Goal: Contribute content: Add original content to the website for others to see

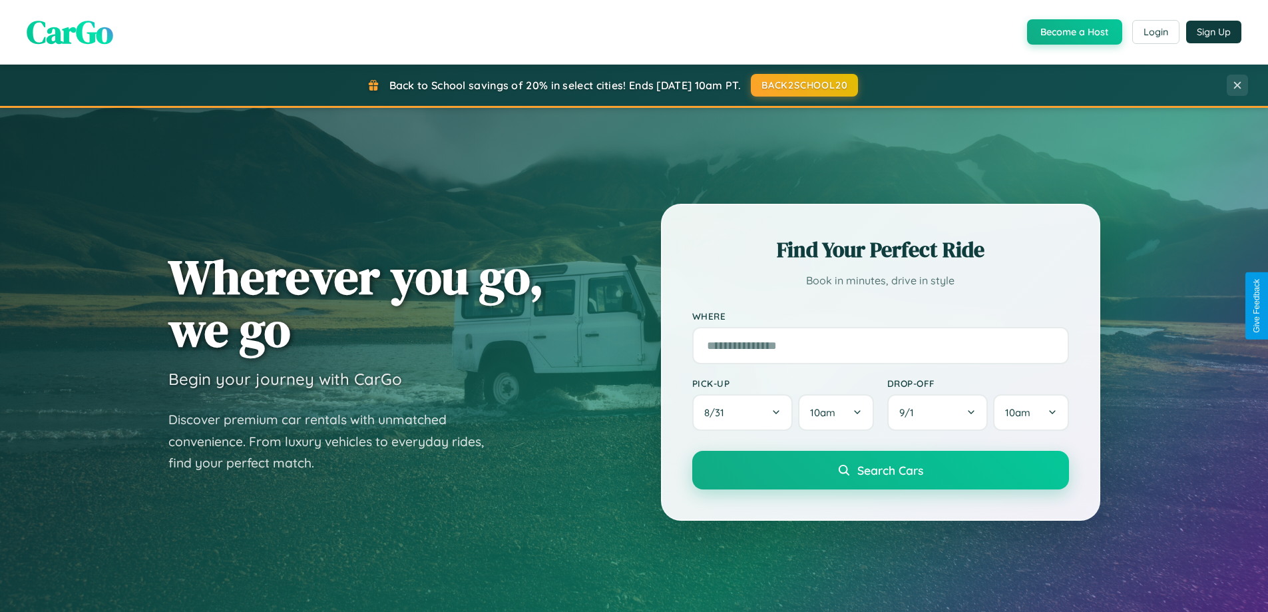
scroll to position [288, 0]
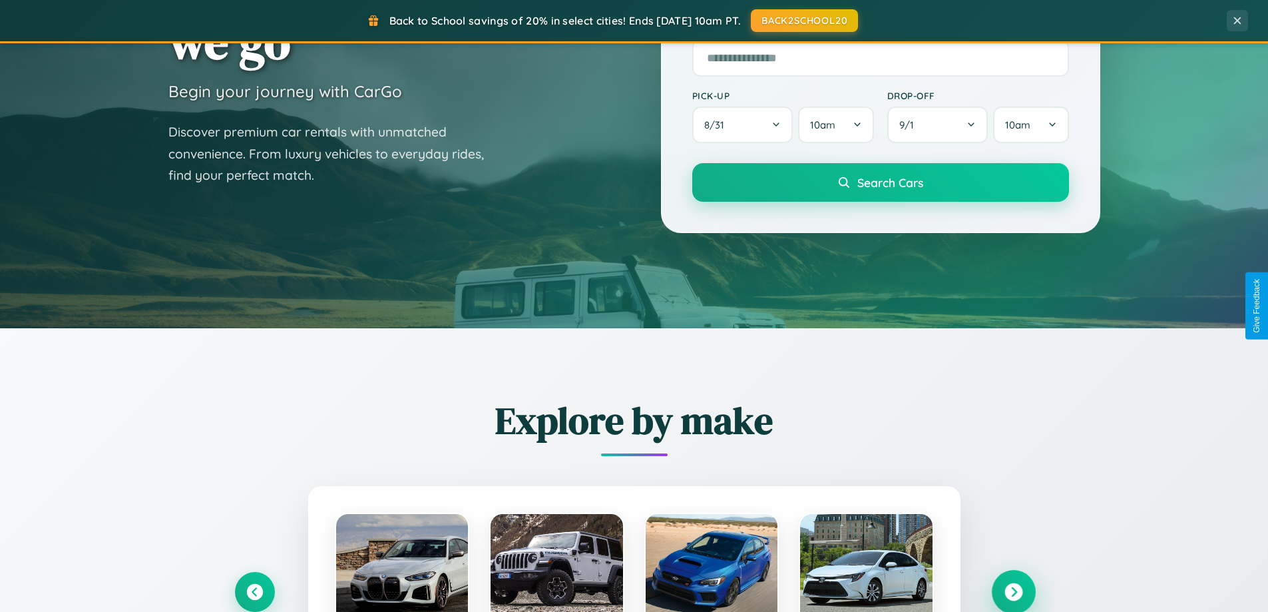
click at [1013, 592] on icon at bounding box center [1014, 592] width 18 height 18
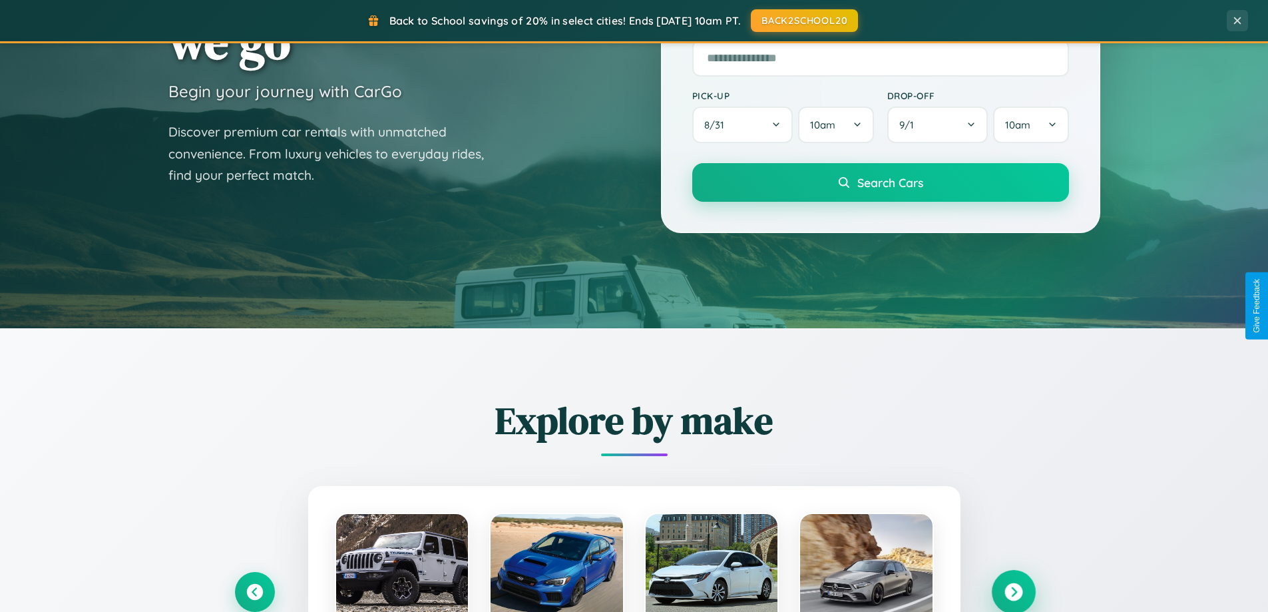
click at [1013, 591] on icon at bounding box center [1014, 592] width 18 height 18
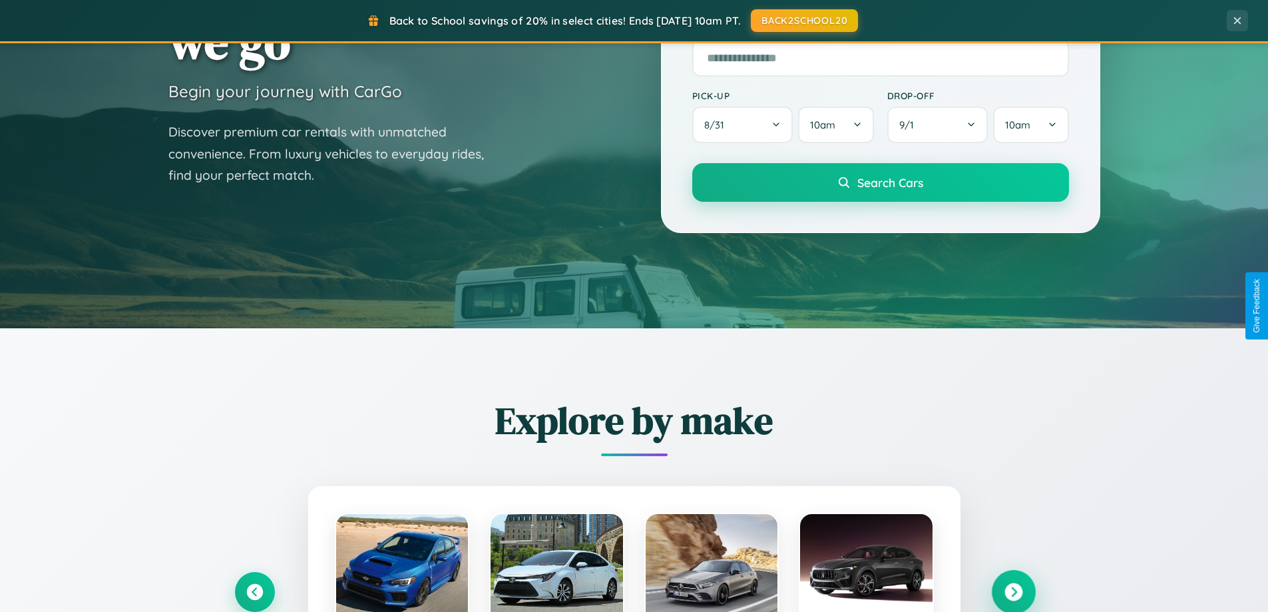
click at [1013, 591] on icon at bounding box center [1014, 592] width 18 height 18
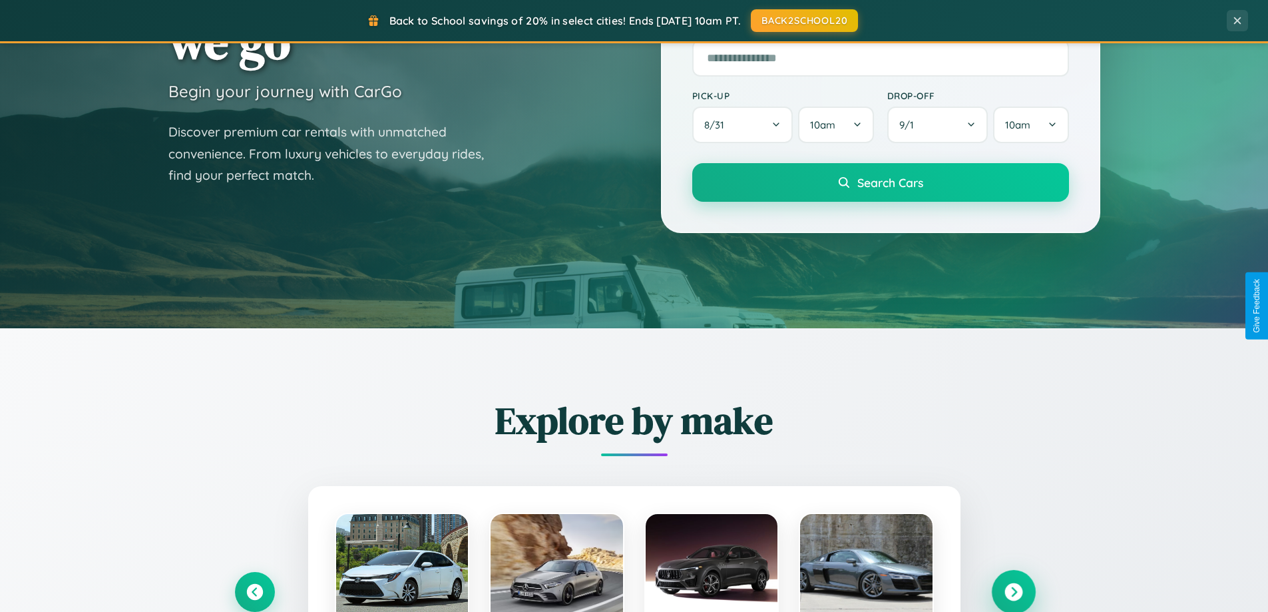
click at [1013, 591] on icon at bounding box center [1014, 592] width 18 height 18
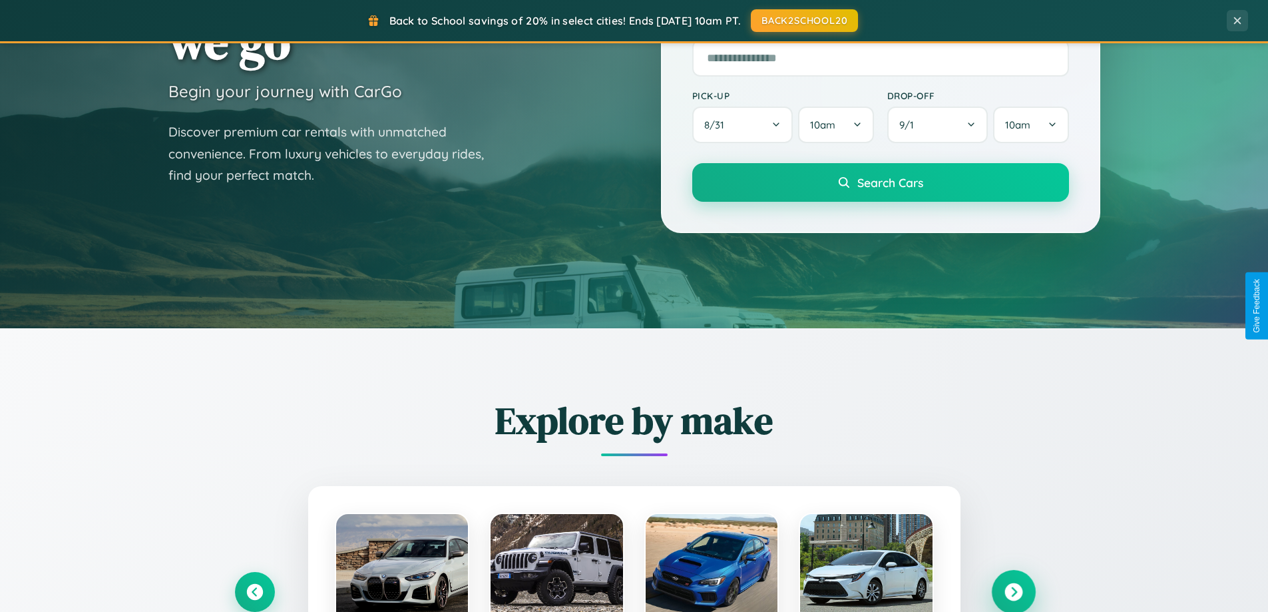
click at [1013, 591] on icon at bounding box center [1014, 592] width 18 height 18
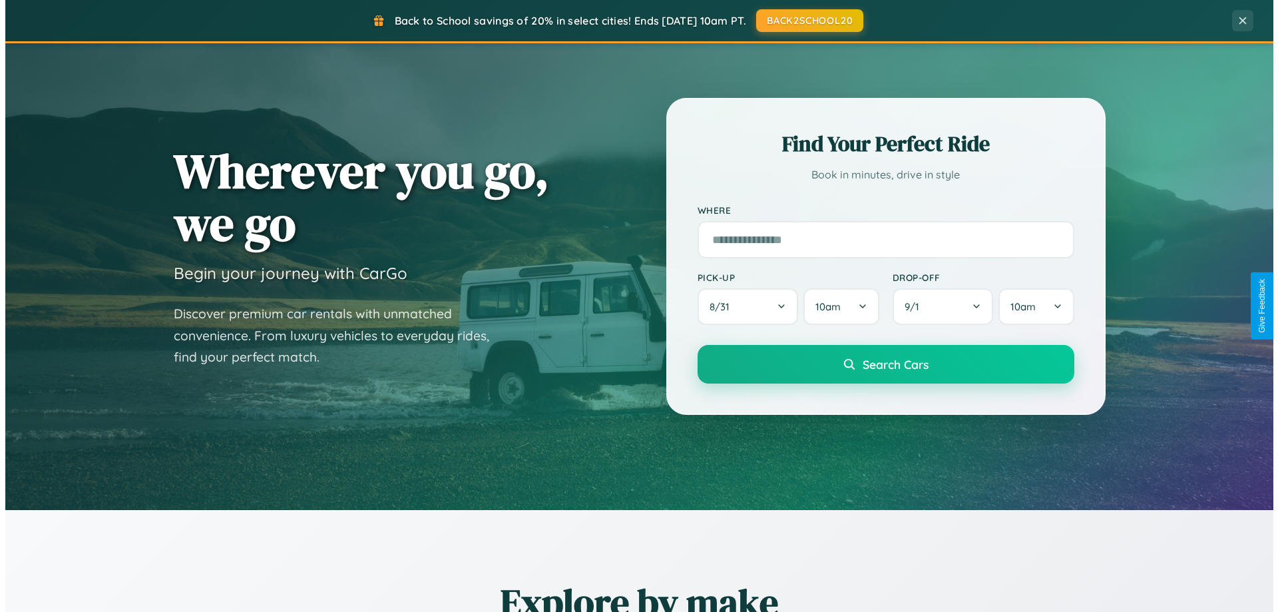
scroll to position [0, 0]
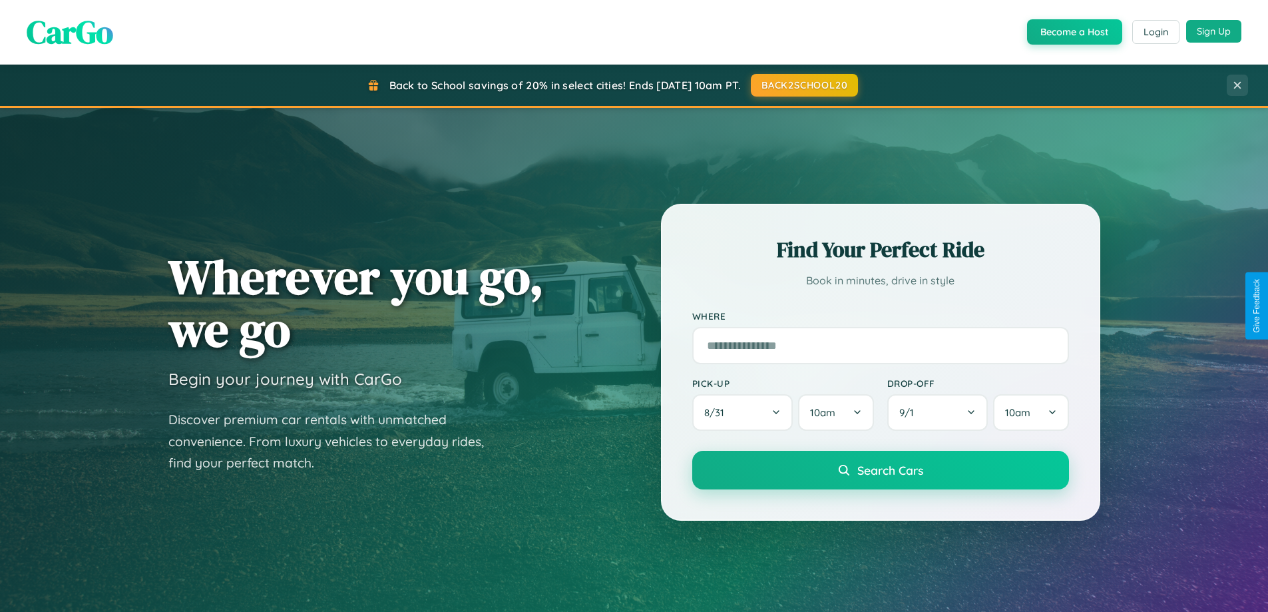
click at [1214, 32] on button "Sign Up" at bounding box center [1213, 31] width 55 height 23
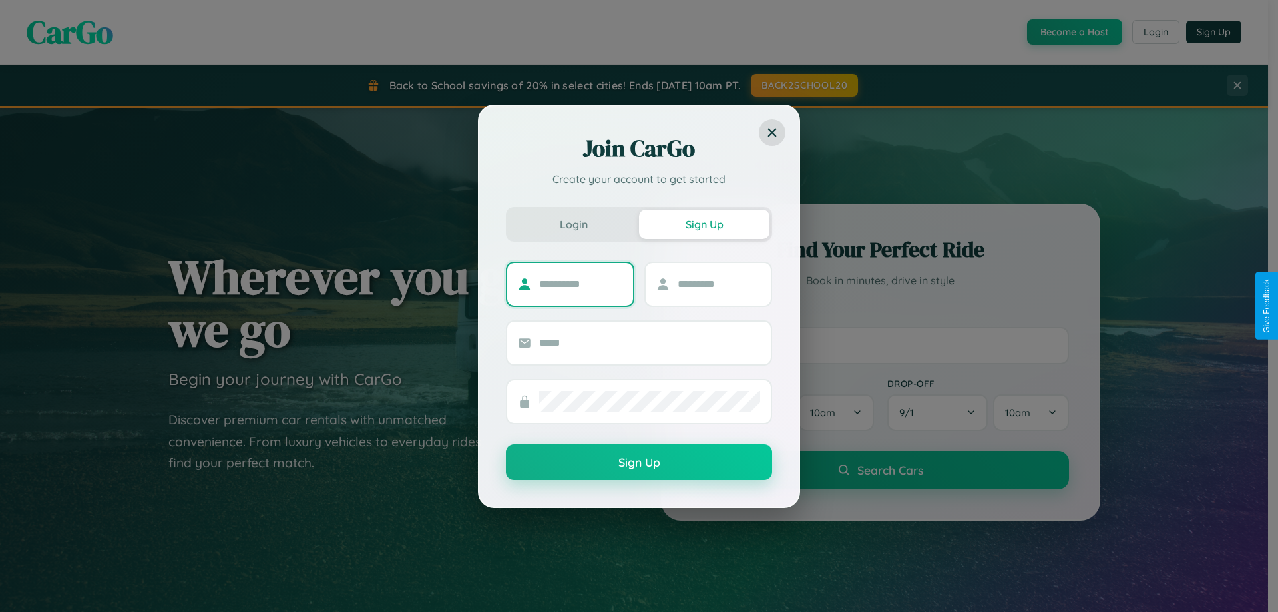
click at [581, 284] on input "text" at bounding box center [580, 284] width 83 height 21
type input "********"
click at [718, 284] on input "text" at bounding box center [719, 284] width 83 height 21
type input "******"
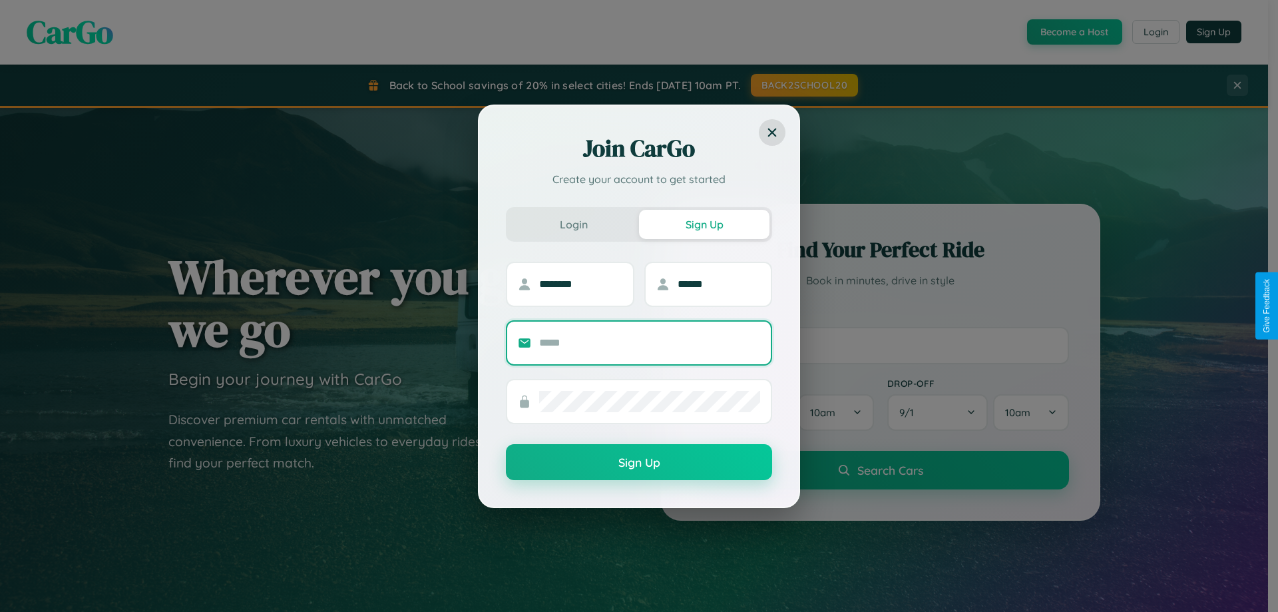
click at [650, 342] on input "text" at bounding box center [649, 342] width 221 height 21
type input "**********"
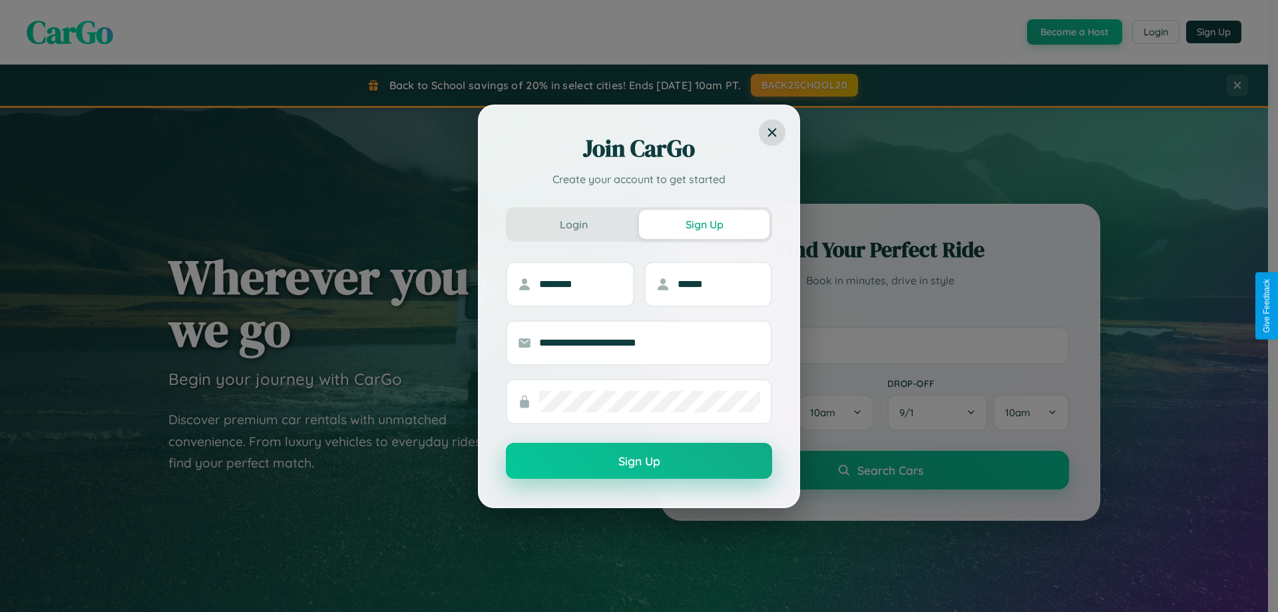
click at [639, 461] on button "Sign Up" at bounding box center [639, 461] width 266 height 36
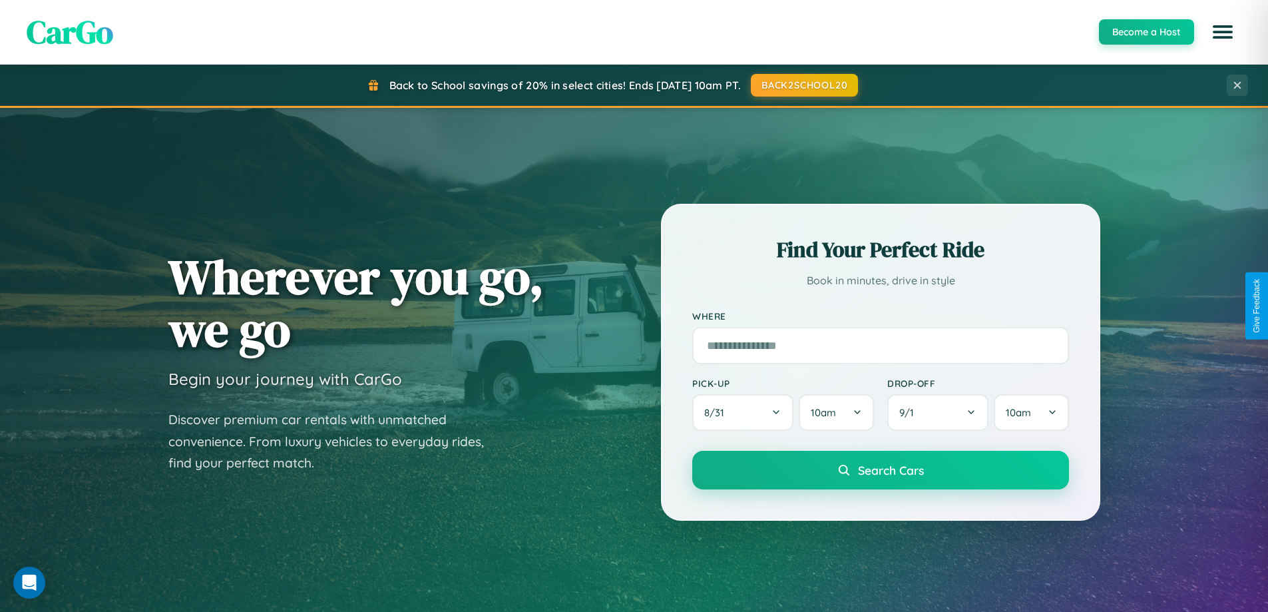
scroll to position [2139, 0]
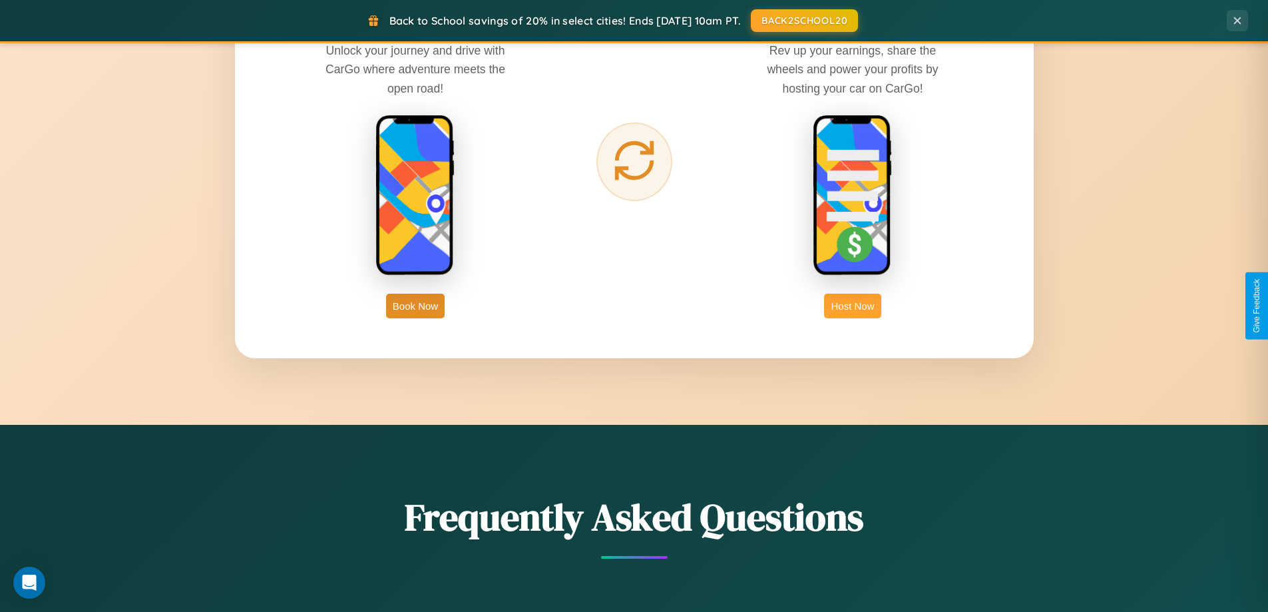
click at [853, 306] on button "Host Now" at bounding box center [852, 306] width 57 height 25
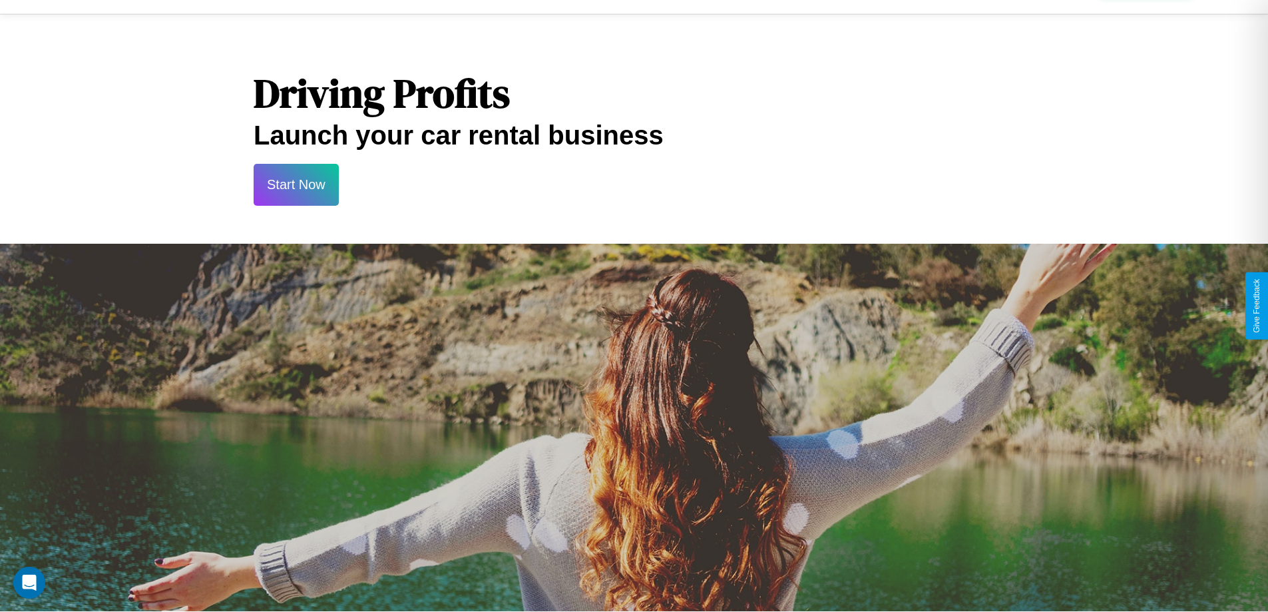
scroll to position [1800, 0]
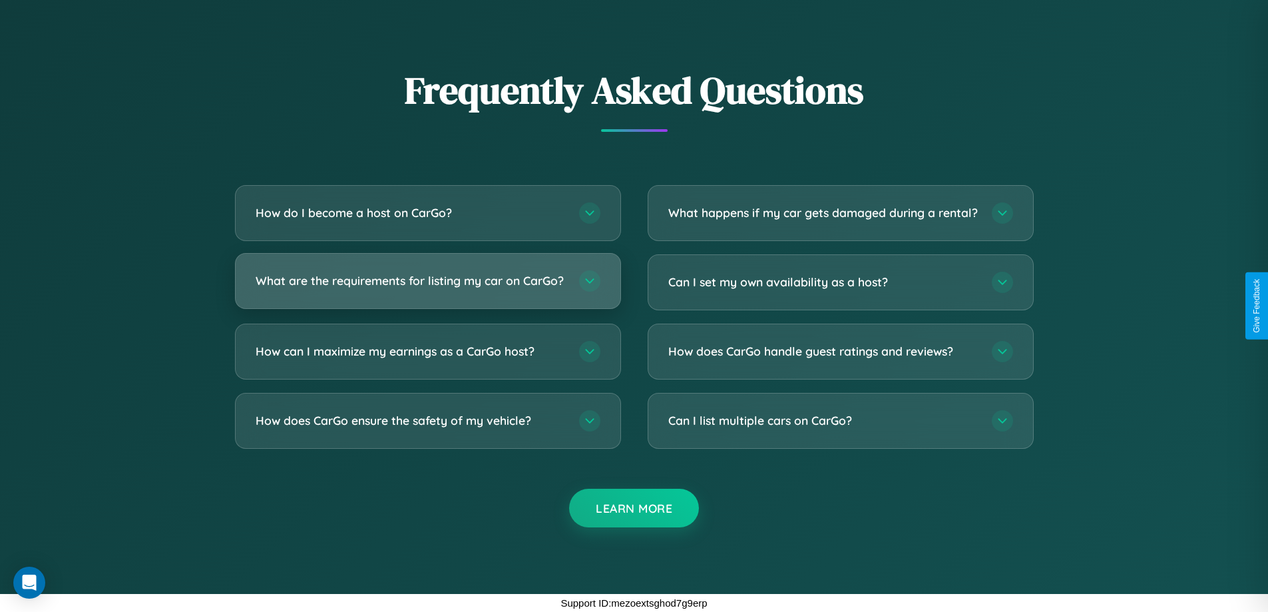
click at [427, 275] on h3 "What are the requirements for listing my car on CarGo?" at bounding box center [411, 280] width 310 height 17
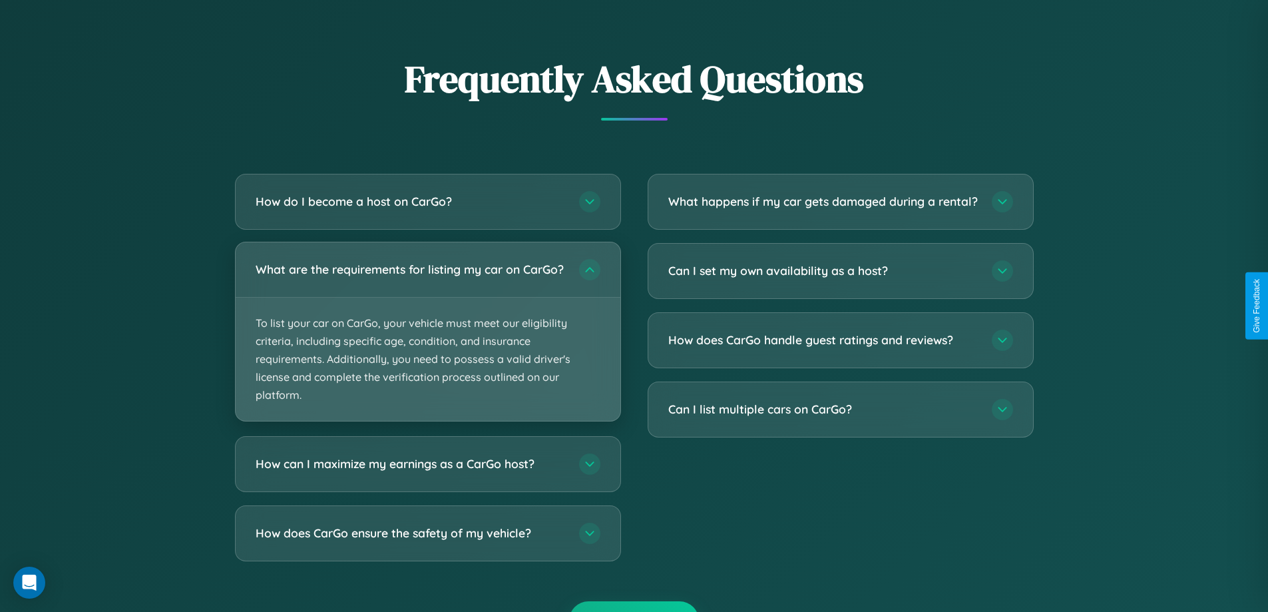
click at [427, 337] on p "To list your car on CarGo, your vehicle must meet our eligibility criteria, inc…" at bounding box center [428, 360] width 385 height 124
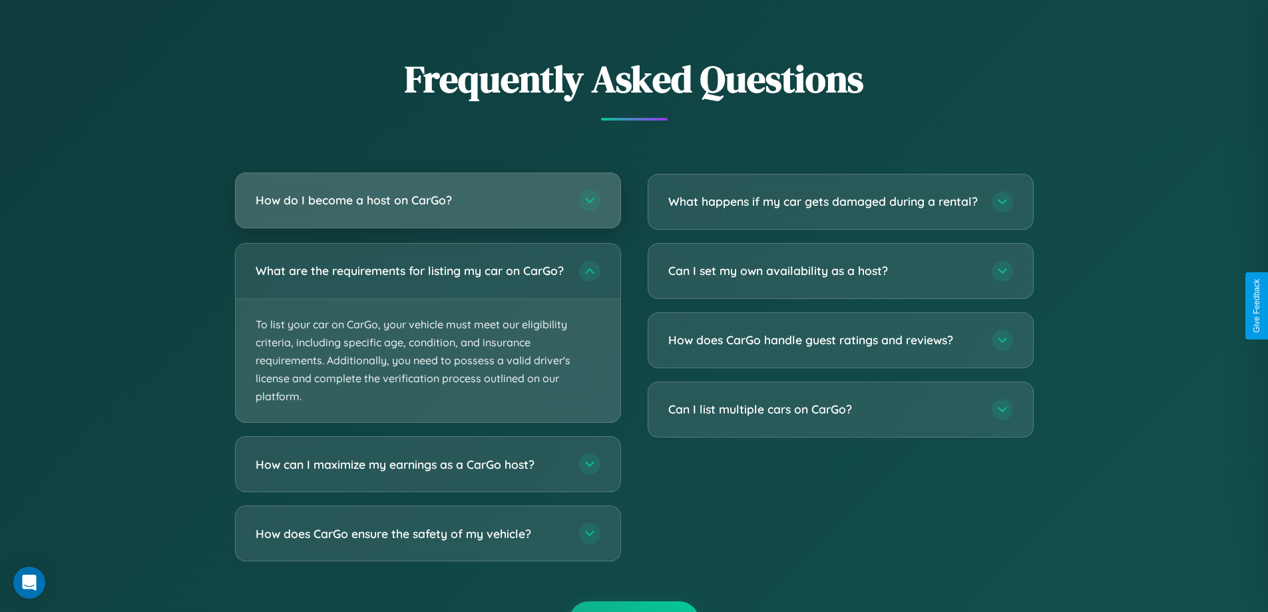
click at [427, 201] on h3 "How do I become a host on CarGo?" at bounding box center [411, 200] width 310 height 17
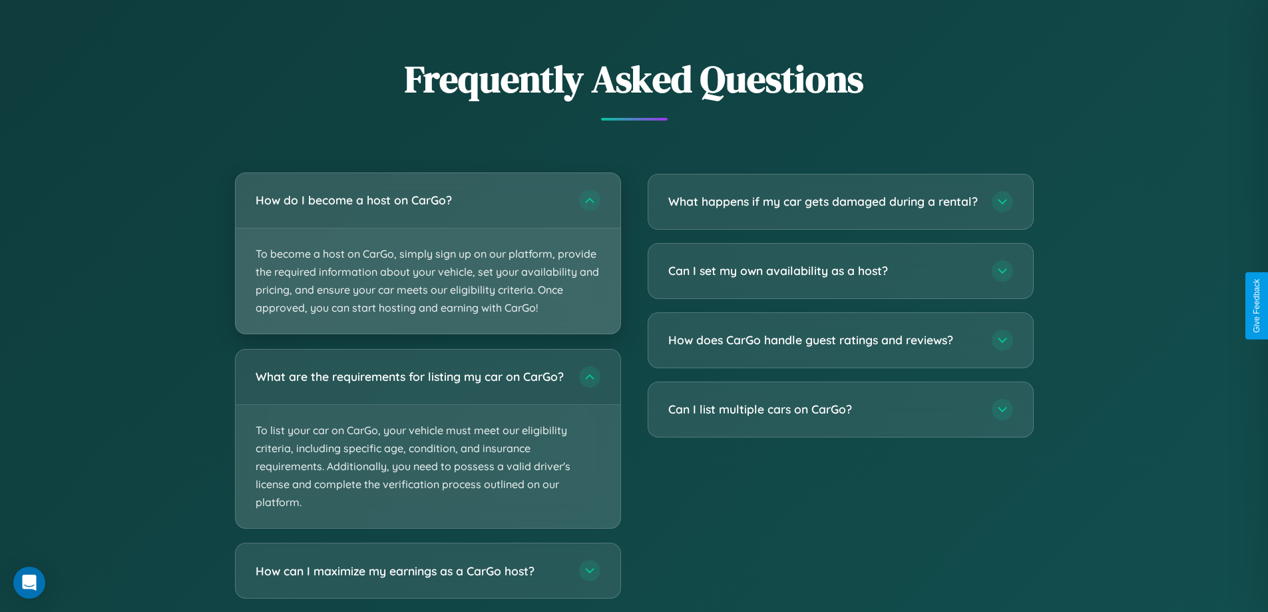
click at [427, 253] on p "To become a host on CarGo, simply sign up on our platform, provide the required…" at bounding box center [428, 281] width 385 height 106
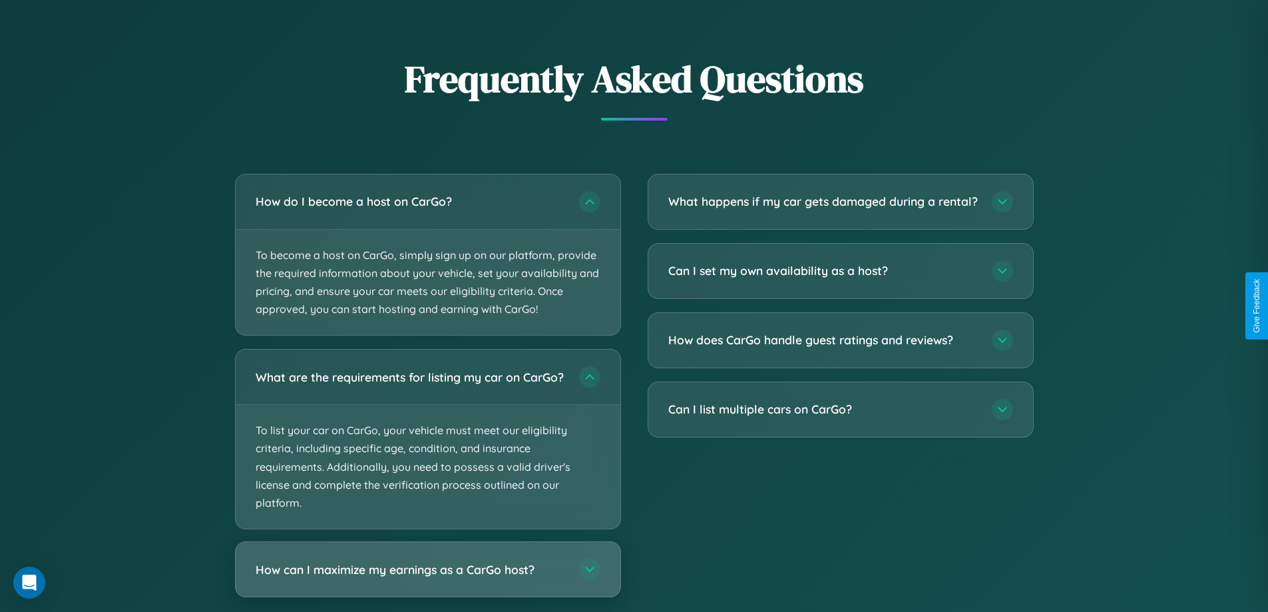
click at [427, 578] on h3 "How can I maximize my earnings as a CarGo host?" at bounding box center [411, 569] width 310 height 17
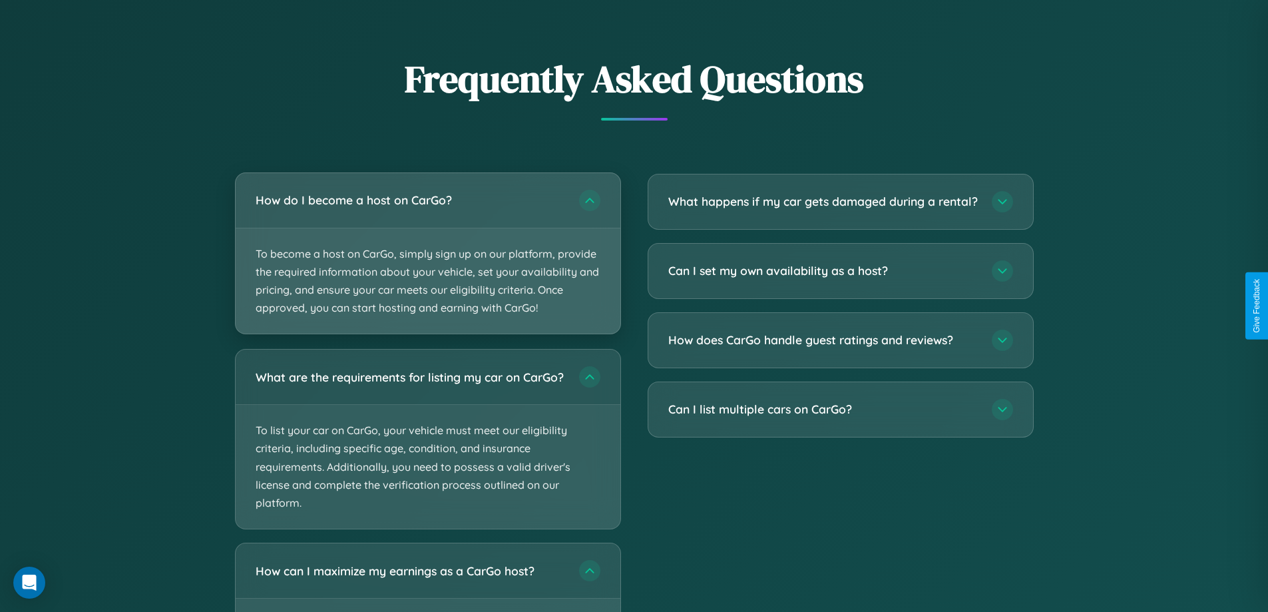
click at [427, 253] on p "To become a host on CarGo, simply sign up on our platform, provide the required…" at bounding box center [428, 281] width 385 height 106
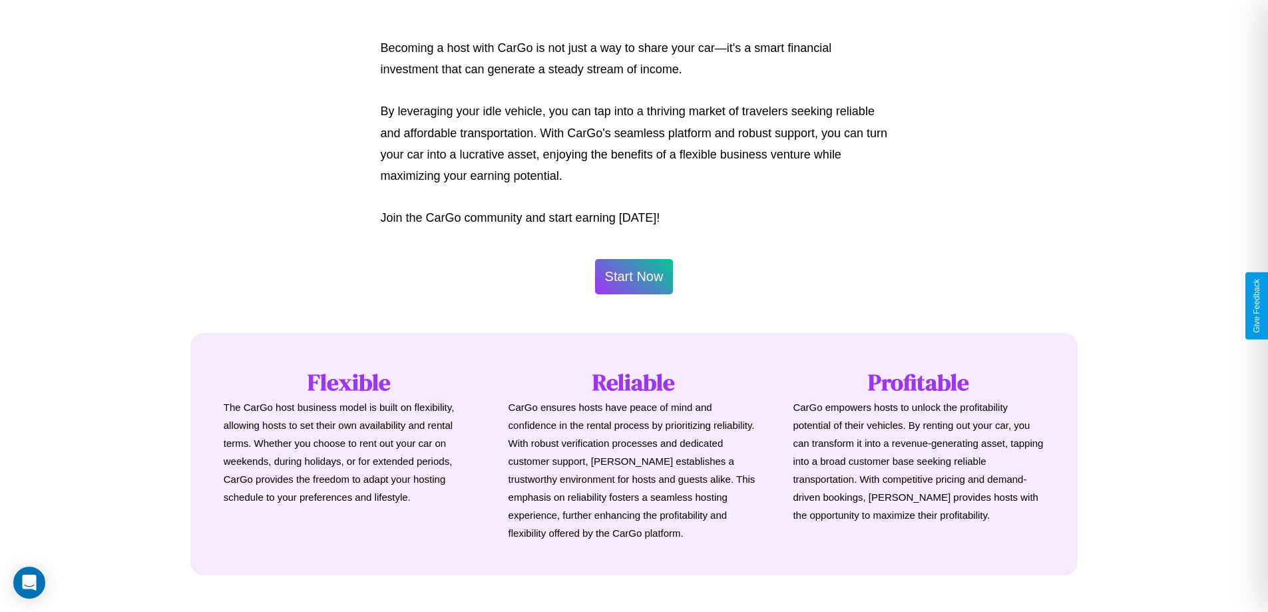
scroll to position [643, 0]
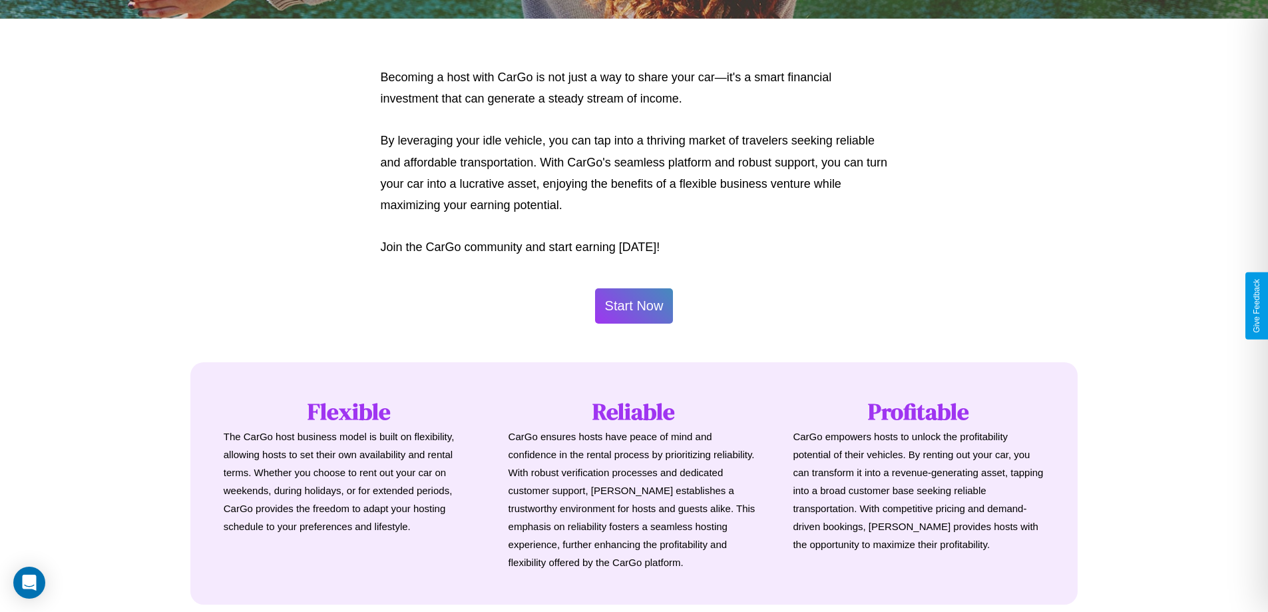
click at [634, 306] on button "Start Now" at bounding box center [634, 305] width 79 height 35
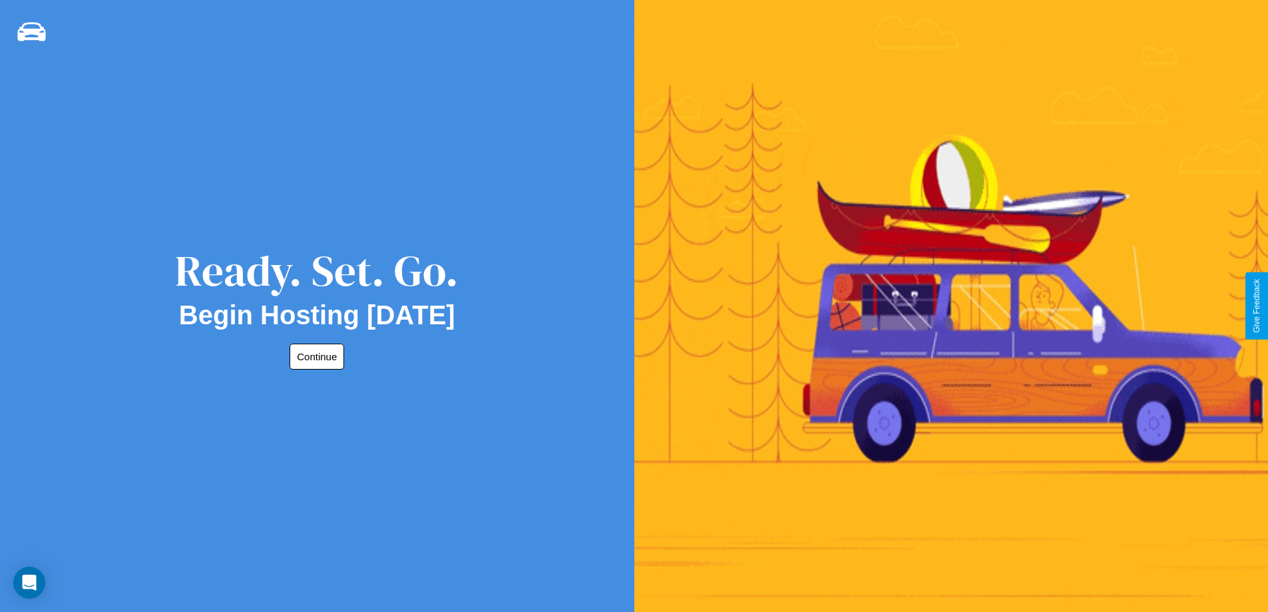
click at [314, 356] on button "Continue" at bounding box center [317, 357] width 55 height 26
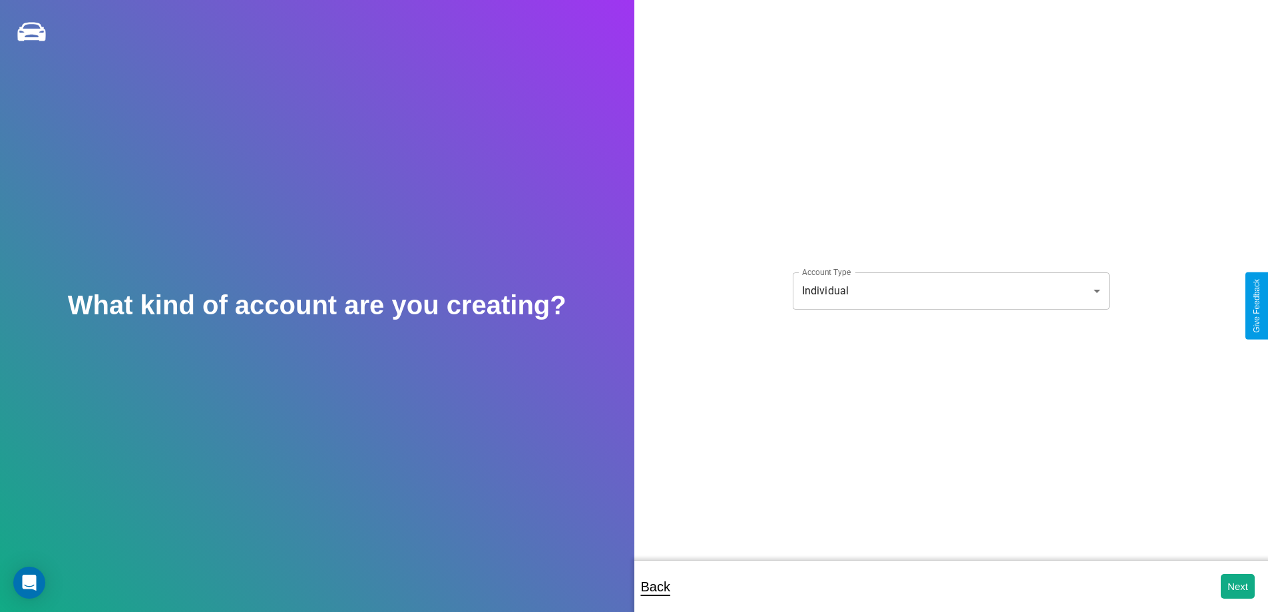
click at [951, 290] on body "**********" at bounding box center [634, 315] width 1268 height 630
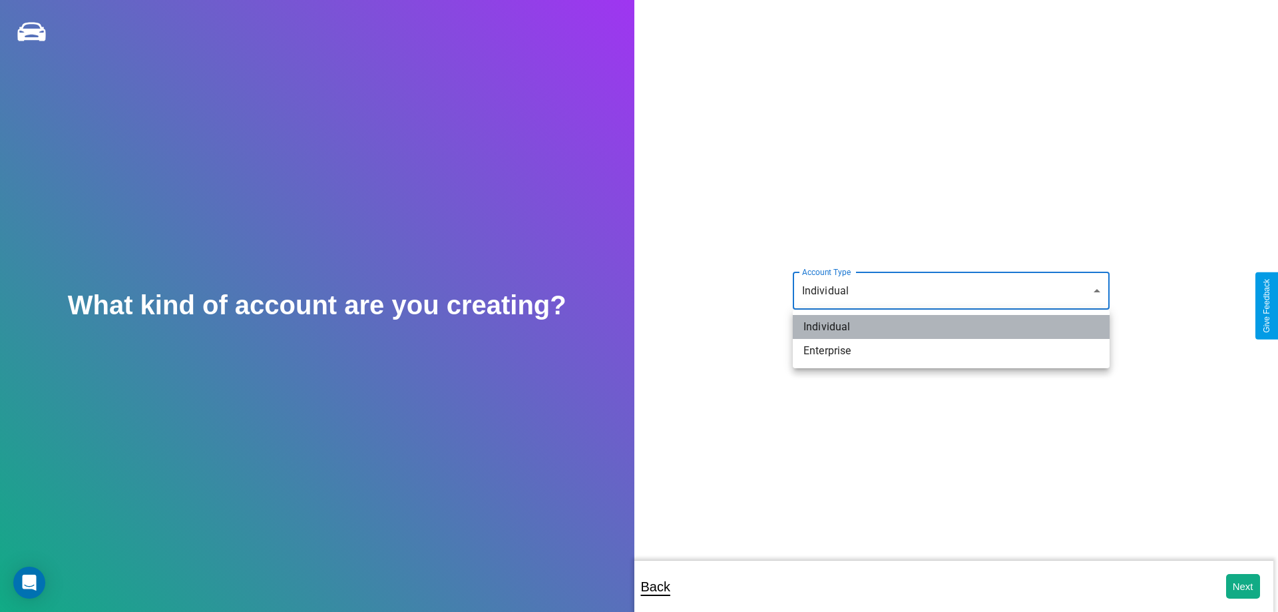
click at [951, 327] on li "Individual" at bounding box center [951, 327] width 317 height 24
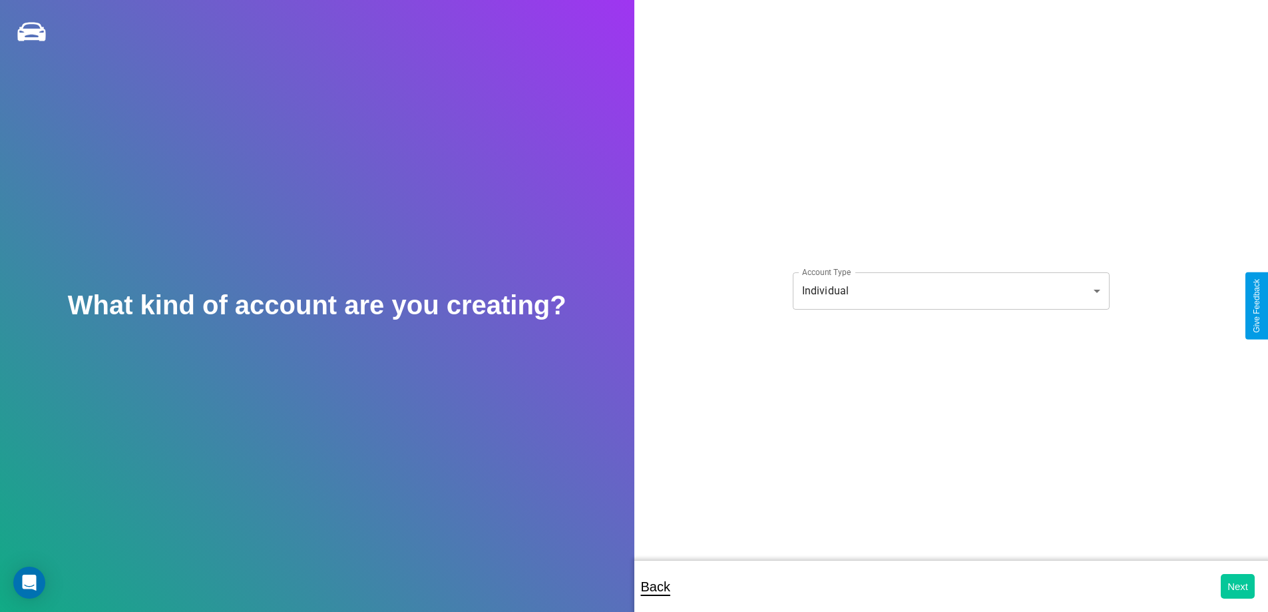
click at [1238, 586] on button "Next" at bounding box center [1238, 586] width 34 height 25
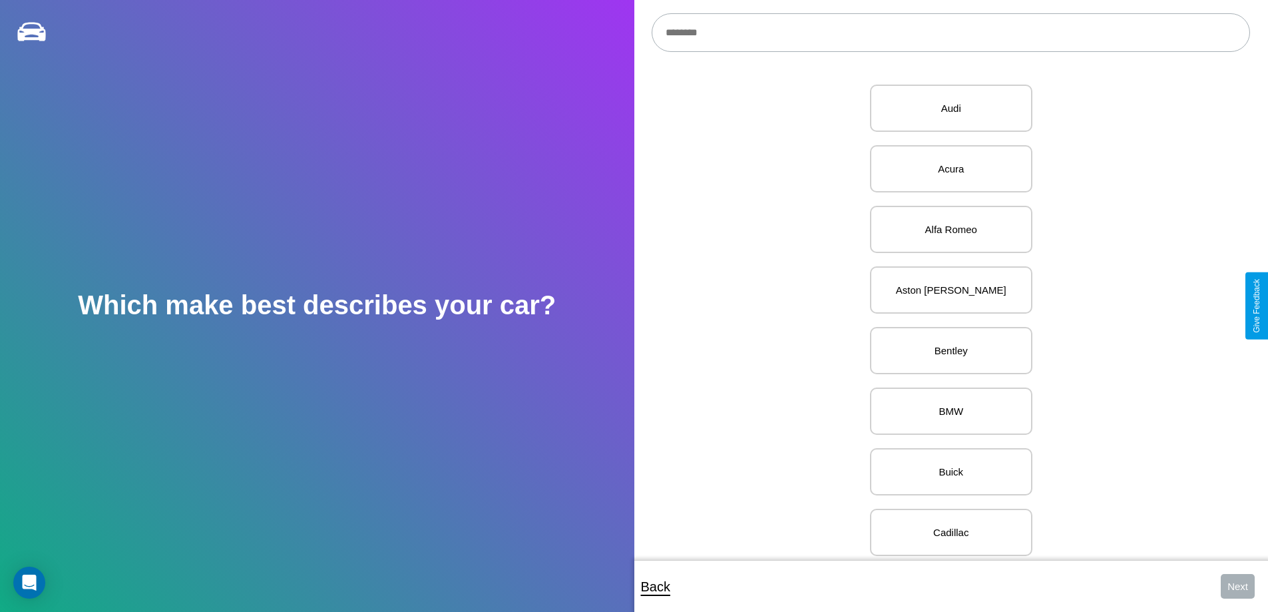
click at [951, 33] on input "text" at bounding box center [951, 32] width 599 height 39
type input "********"
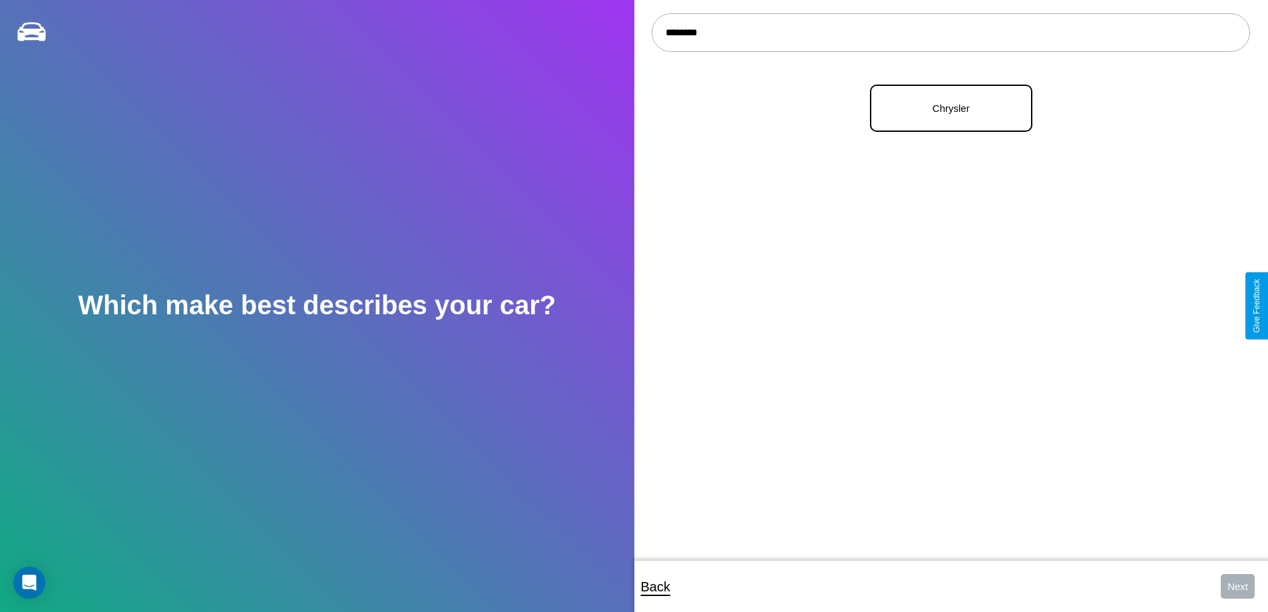
click at [946, 109] on p "Chrysler" at bounding box center [951, 108] width 133 height 18
click at [1238, 586] on button "Next" at bounding box center [1238, 586] width 34 height 25
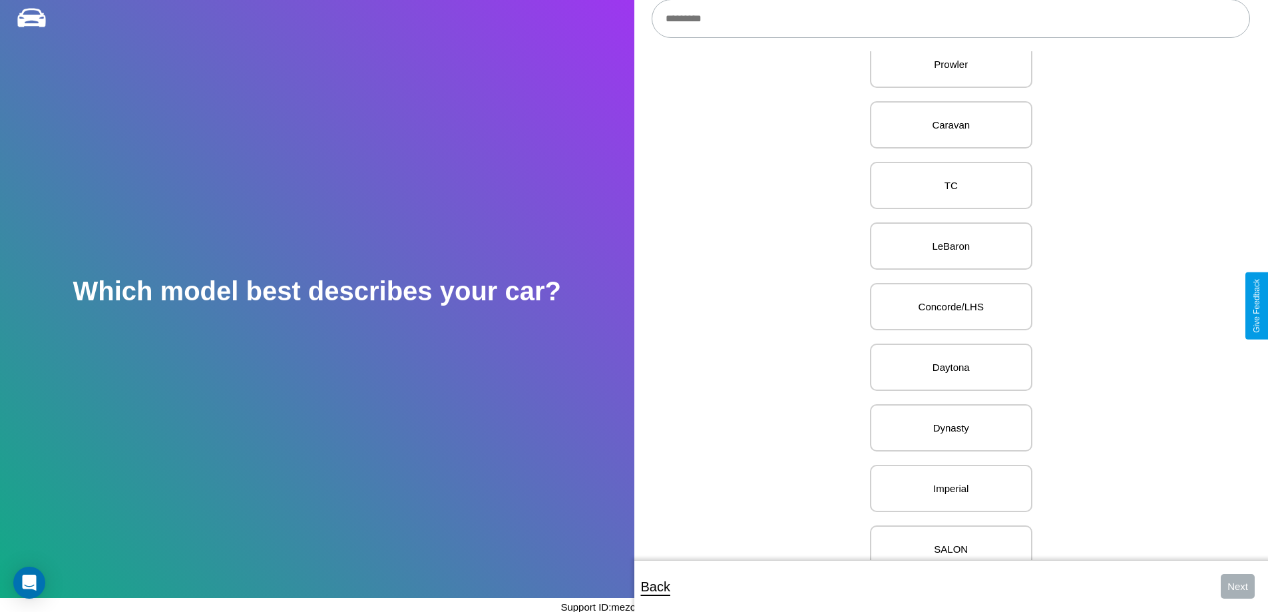
scroll to position [1182, 0]
click at [946, 306] on p "Concorde/LHS" at bounding box center [951, 305] width 133 height 18
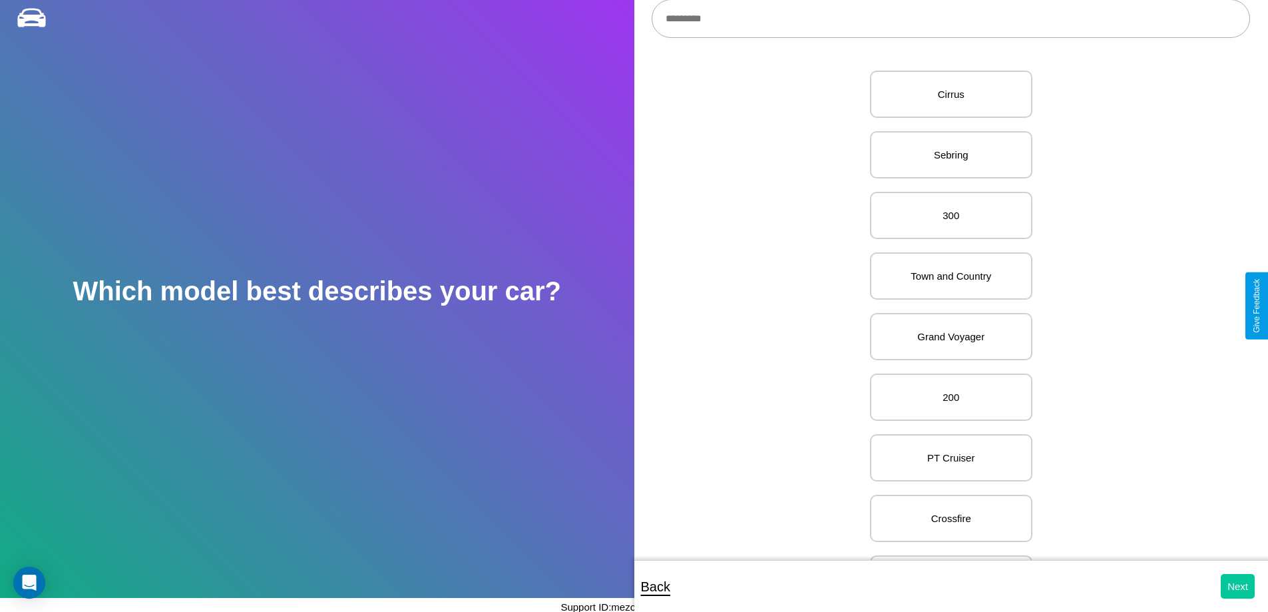
click at [1238, 586] on button "Next" at bounding box center [1238, 586] width 34 height 25
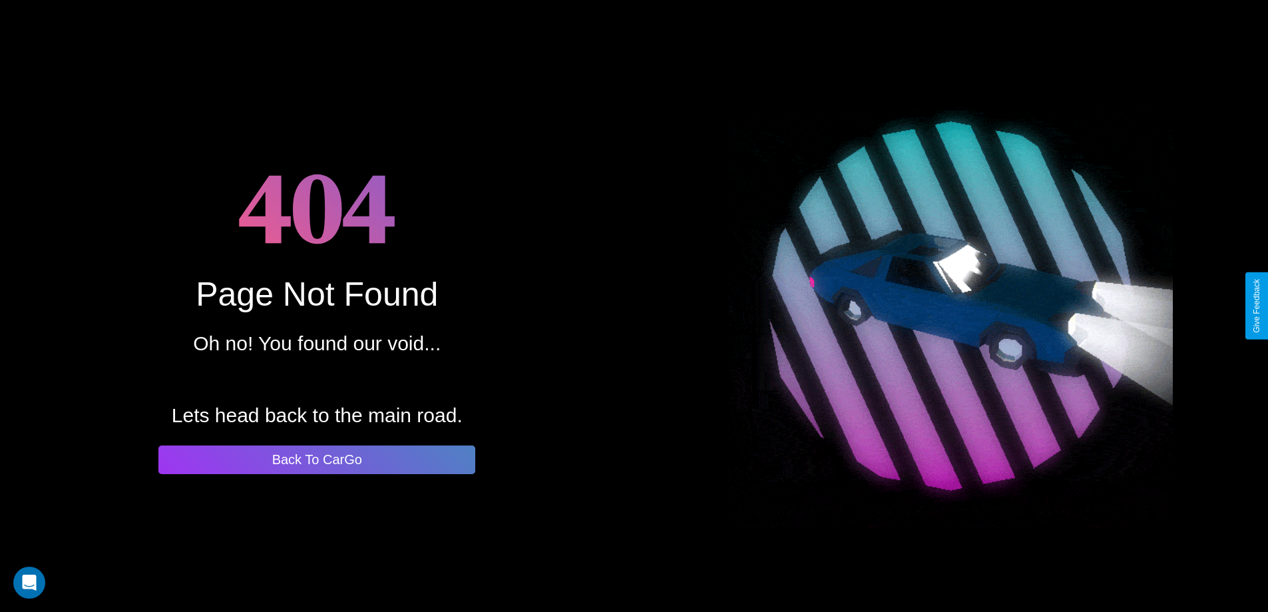
click at [317, 459] on button "Back To CarGo" at bounding box center [316, 459] width 317 height 29
